Goal: Find specific page/section: Find specific page/section

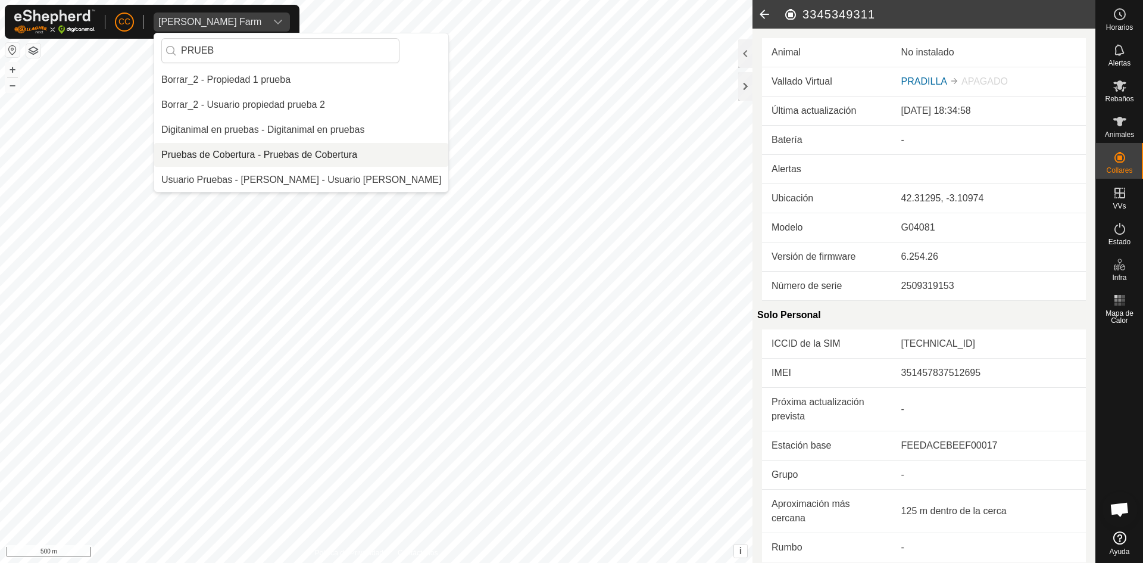
type input "PRUEB"
click at [280, 148] on li "Pruebas de Cobertura - Pruebas de Cobertura" at bounding box center [301, 155] width 294 height 24
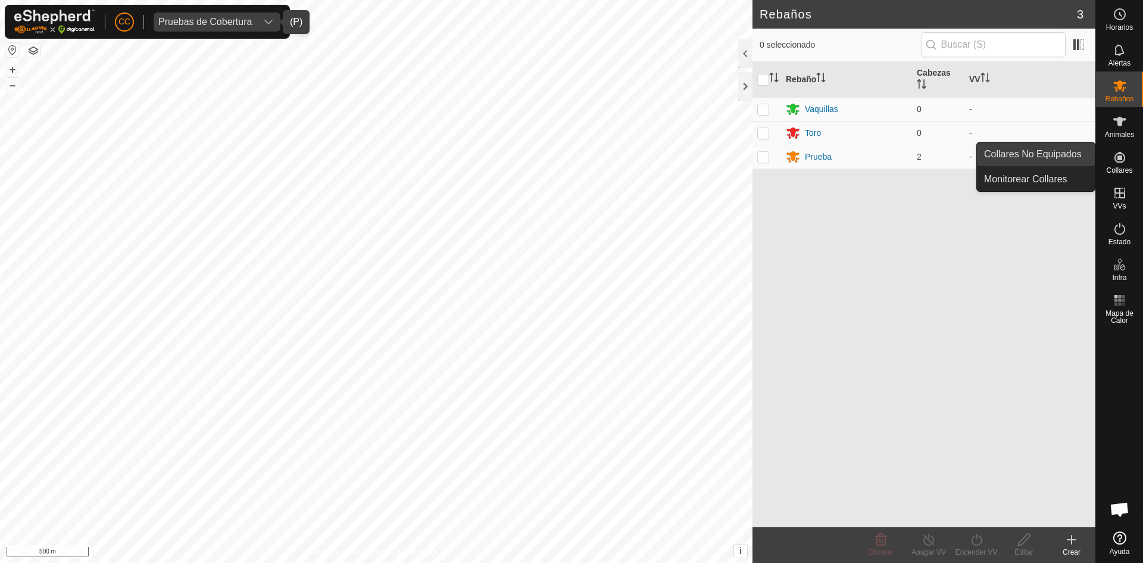
click at [1056, 163] on link "Collares No Equipados" at bounding box center [1036, 154] width 118 height 24
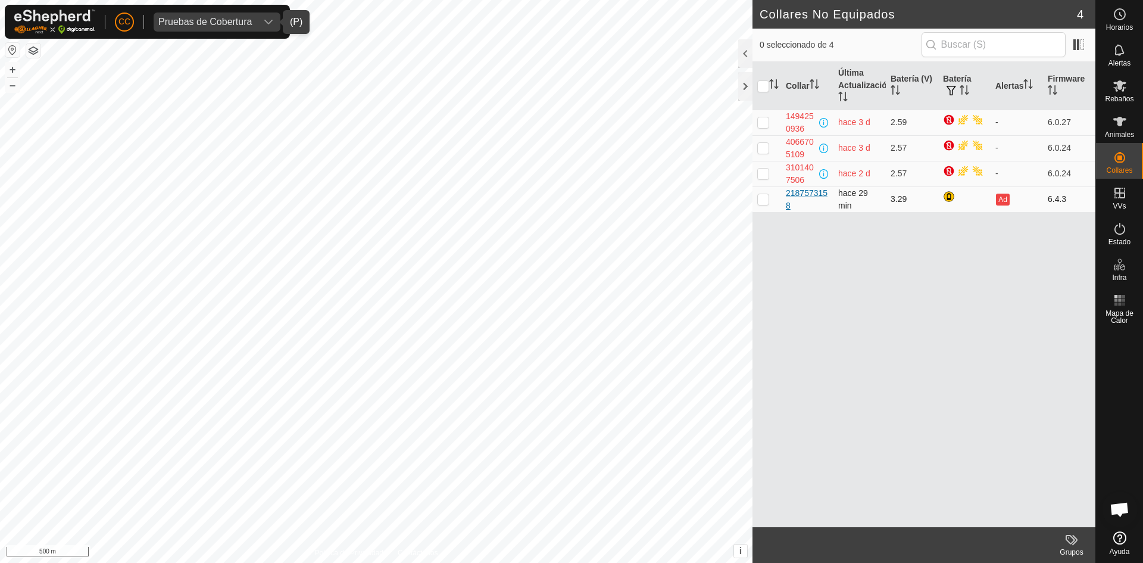
click at [801, 190] on div "2187573158" at bounding box center [807, 199] width 43 height 25
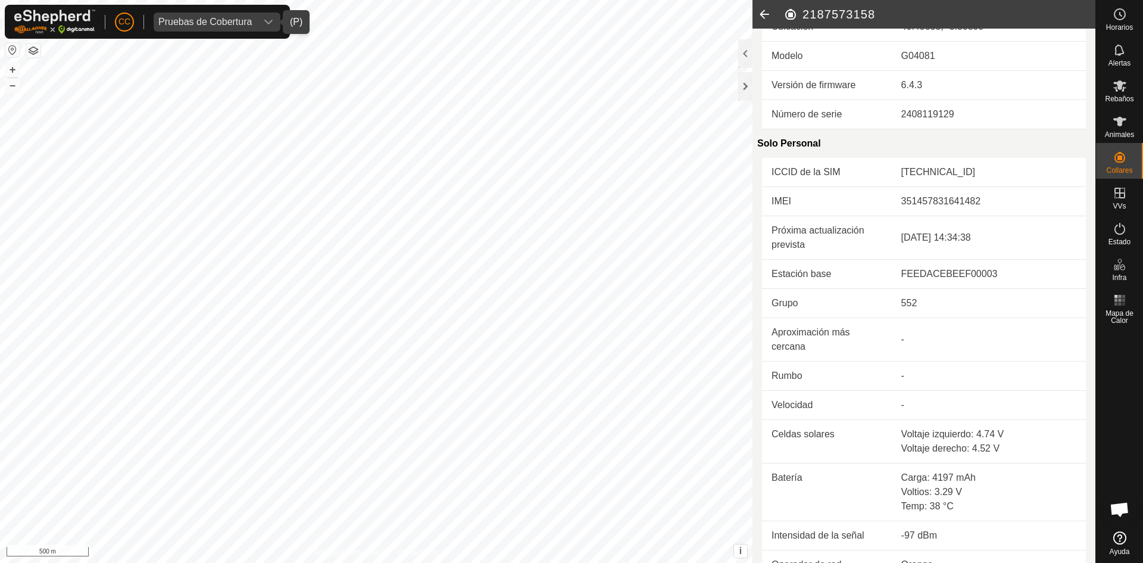
scroll to position [8, 0]
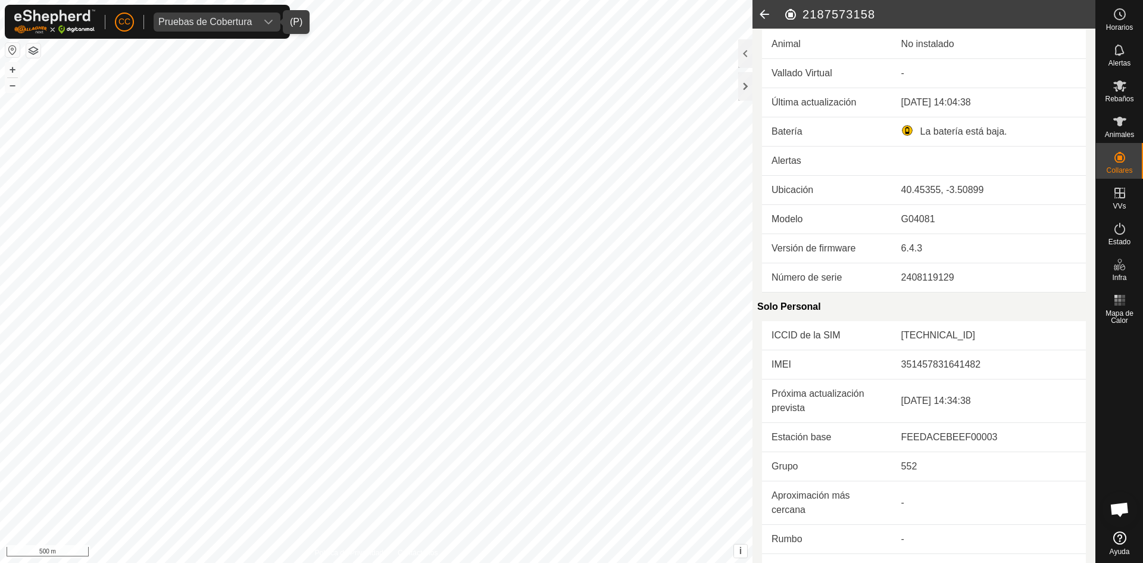
click at [769, 17] on icon at bounding box center [764, 14] width 24 height 29
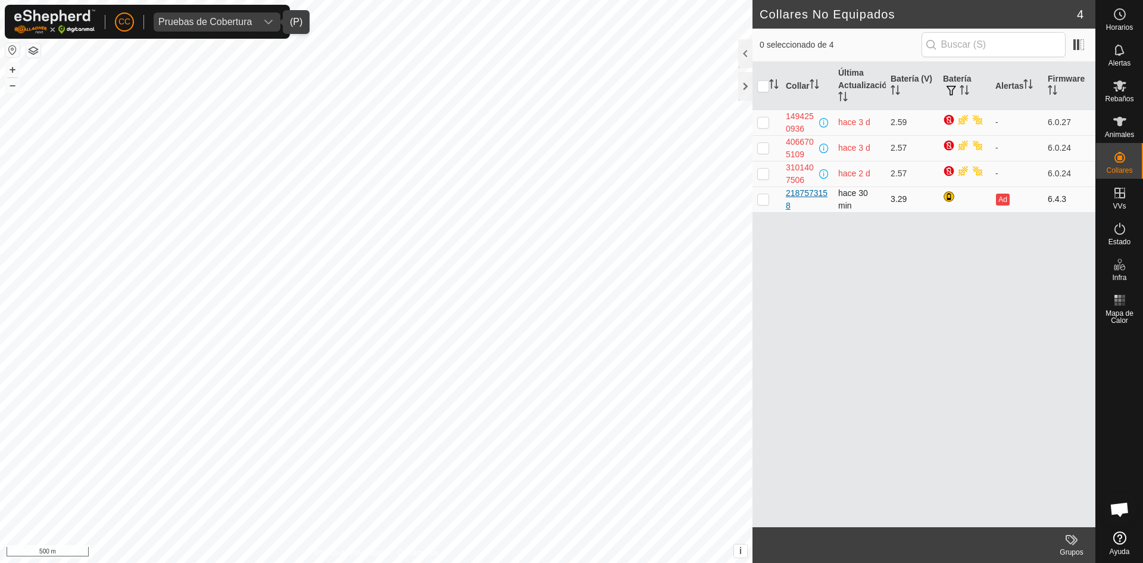
click at [799, 198] on div "2187573158" at bounding box center [807, 199] width 43 height 25
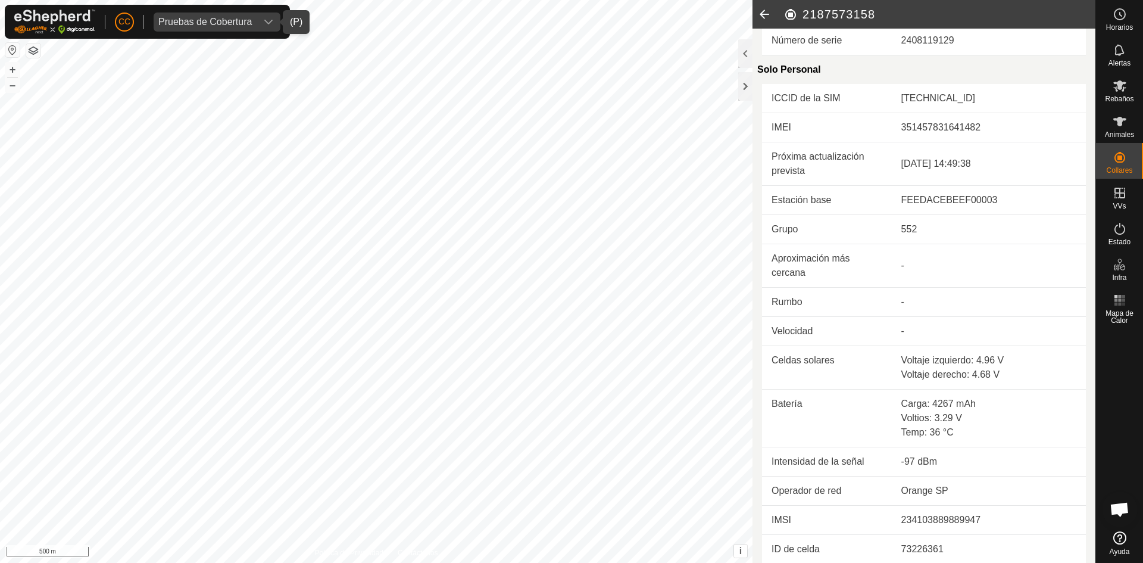
scroll to position [246, 0]
click at [768, 16] on icon at bounding box center [764, 14] width 24 height 29
